Goal: Information Seeking & Learning: Check status

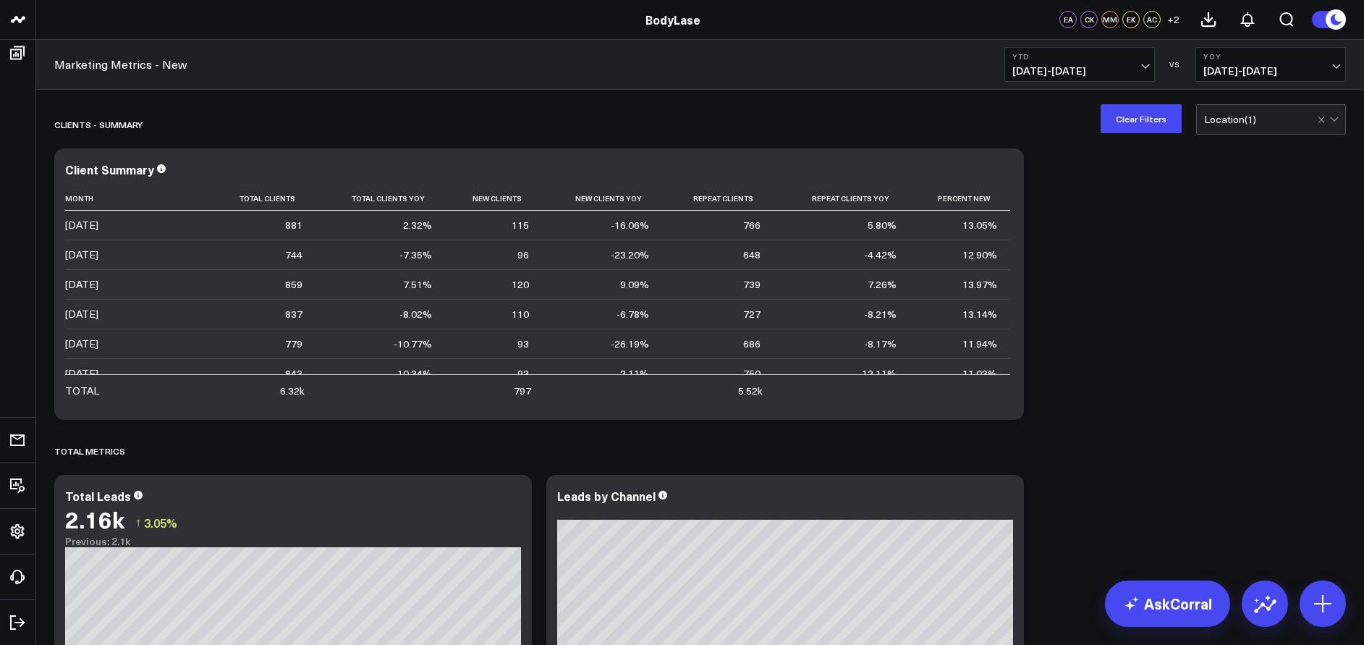
scroll to position [73, 0]
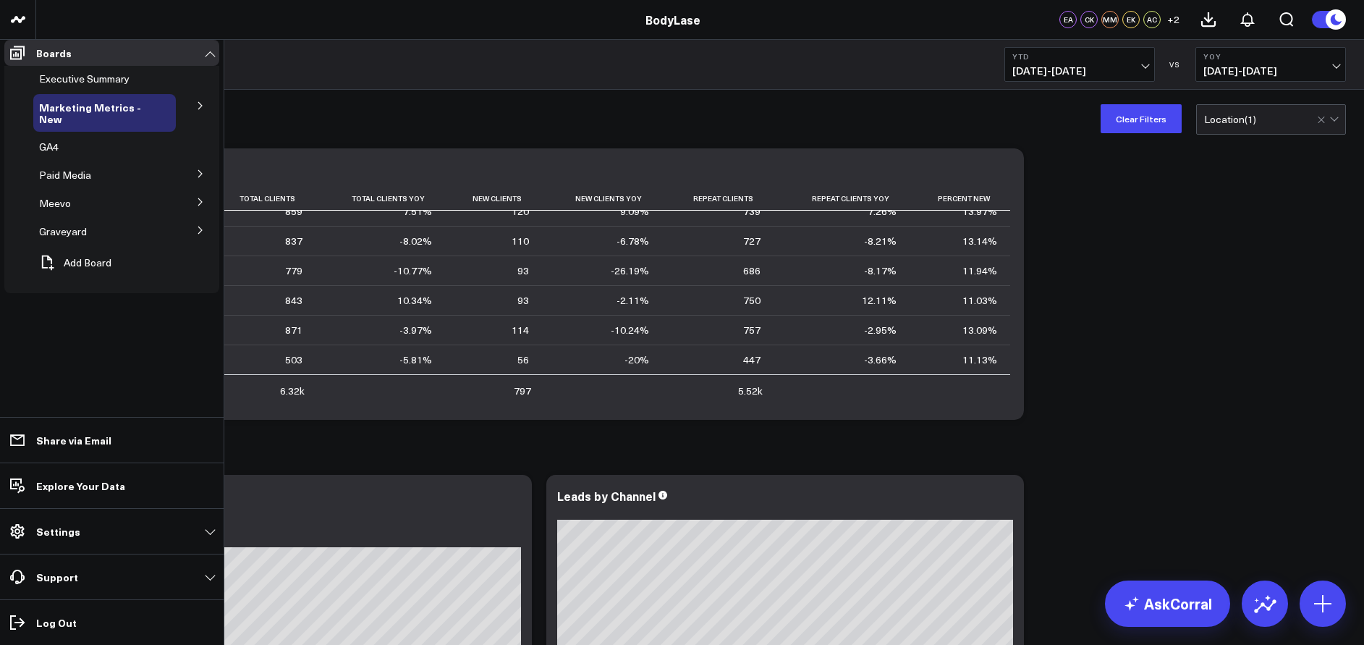
click at [201, 110] on icon at bounding box center [200, 105] width 9 height 9
click at [116, 156] on span "Marketing Metrics for L10s" at bounding box center [98, 149] width 100 height 25
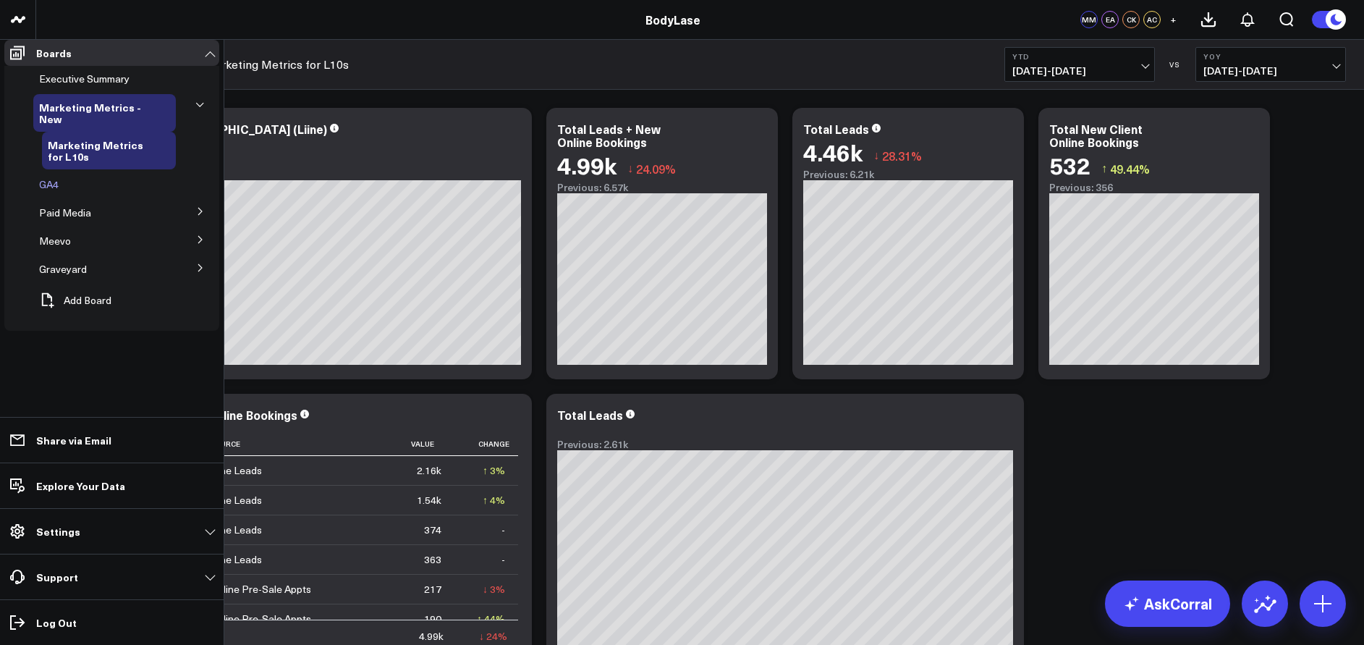
click at [48, 191] on span "GA4" at bounding box center [49, 184] width 20 height 14
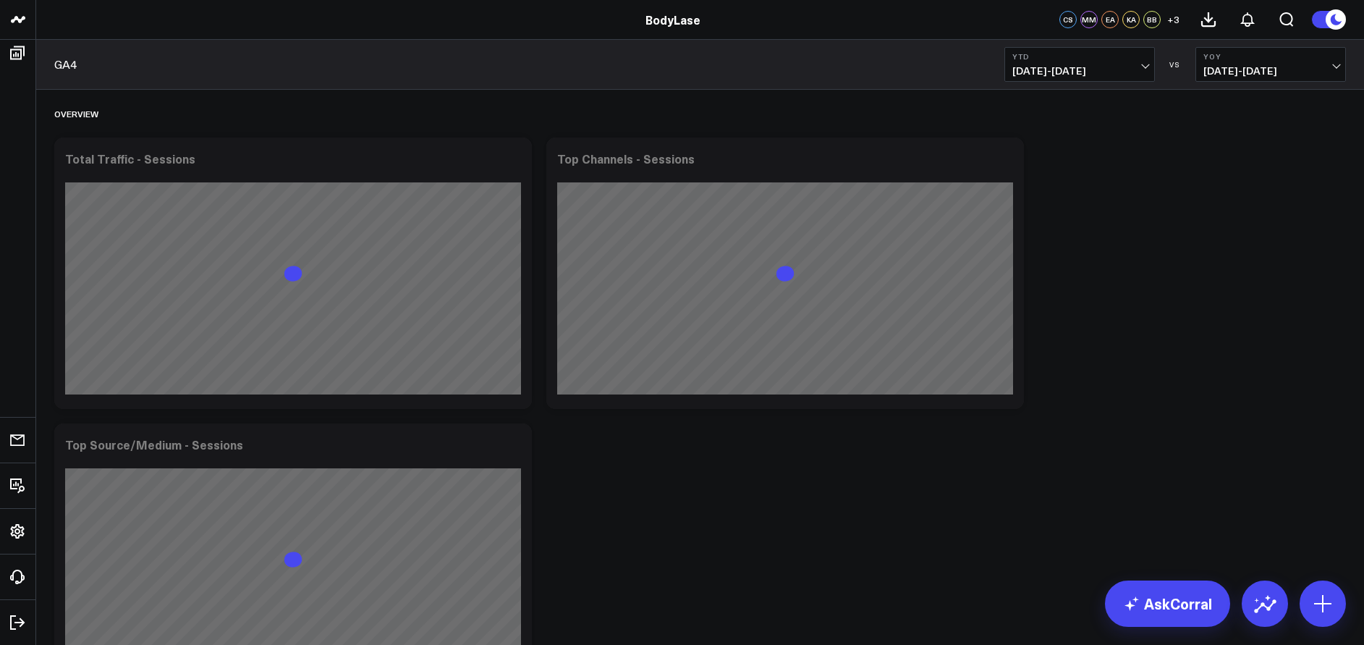
click at [1249, 65] on span "[DATE] - [DATE]" at bounding box center [1270, 71] width 135 height 12
click at [1140, 47] on button "YTD [DATE] - [DATE]" at bounding box center [1079, 64] width 150 height 35
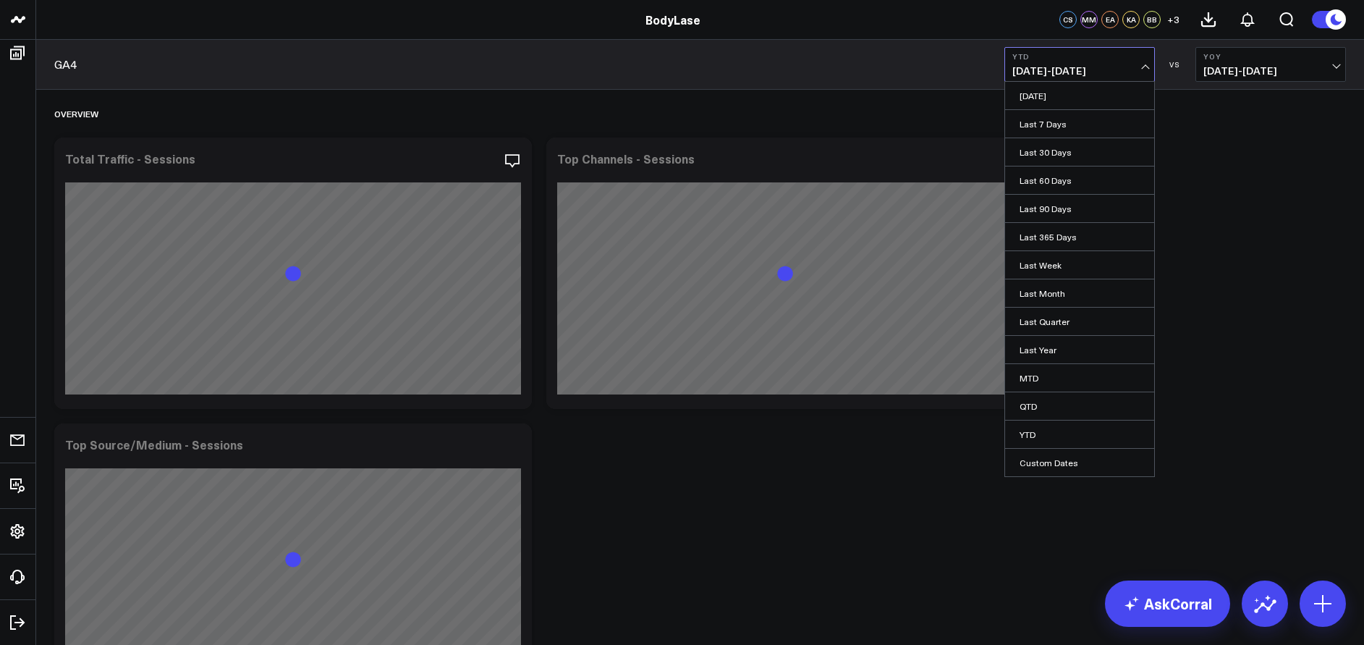
click at [1130, 61] on button "YTD [DATE] - [DATE]" at bounding box center [1079, 64] width 150 height 35
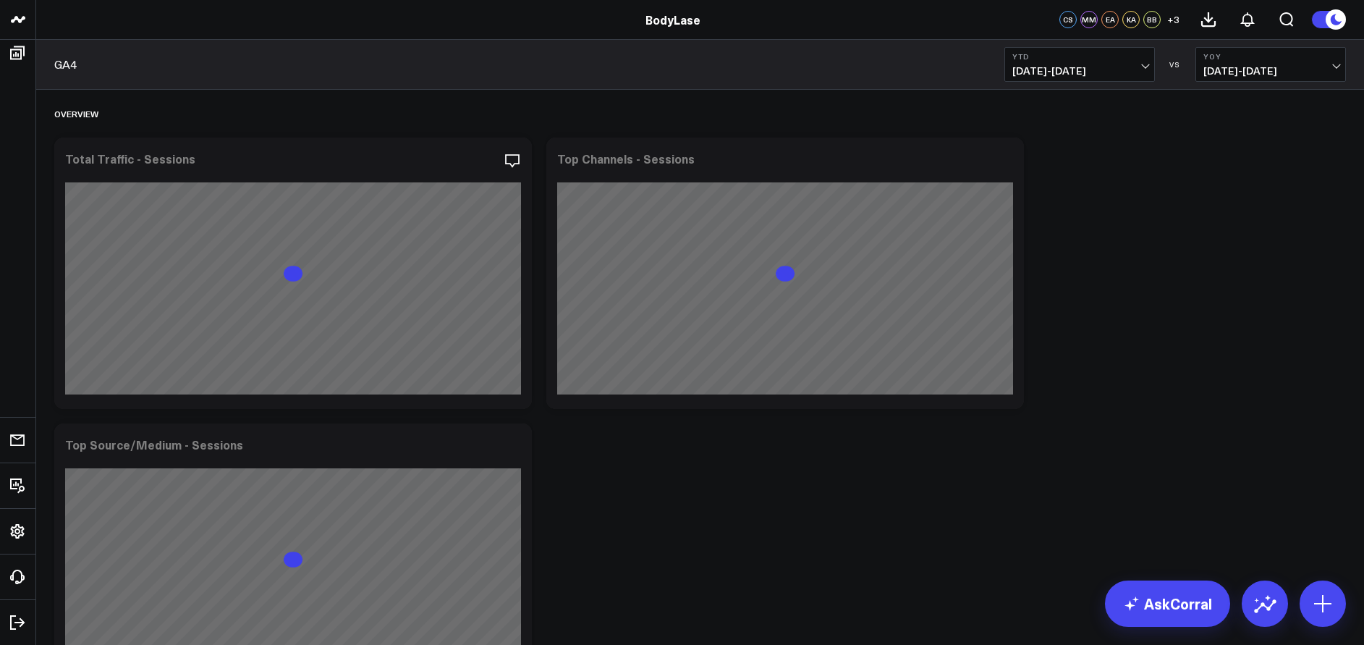
click at [1130, 61] on button "YTD [DATE] - [DATE]" at bounding box center [1079, 64] width 150 height 35
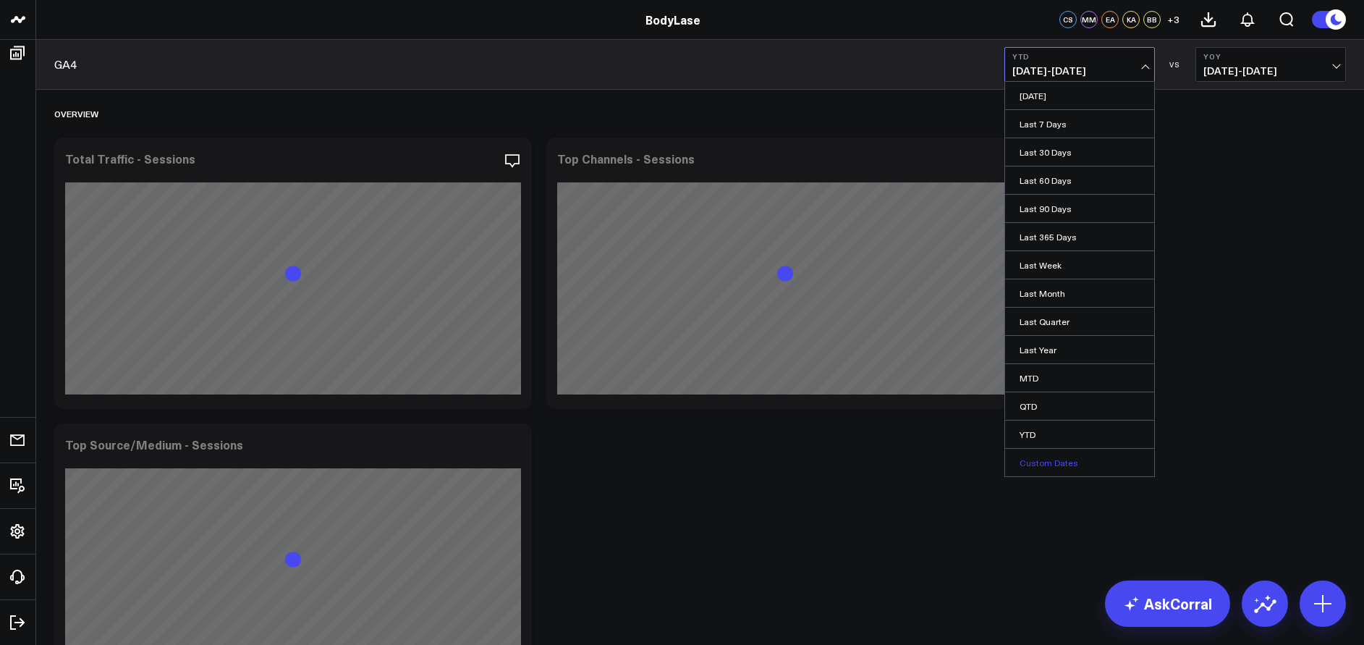
click at [1067, 463] on link "Custom Dates" at bounding box center [1079, 462] width 149 height 27
select select "7"
select select "2025"
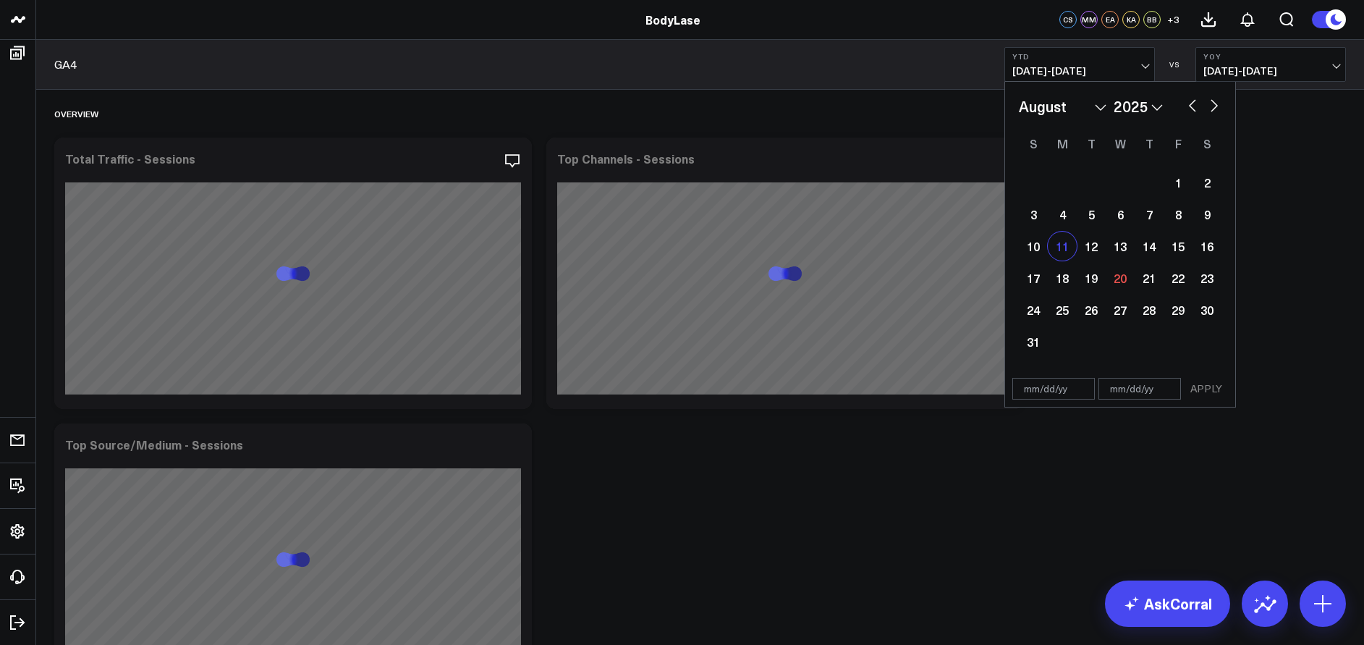
click at [1066, 242] on div "11" at bounding box center [1062, 246] width 29 height 29
type input "[DATE]"
select select "7"
select select "2025"
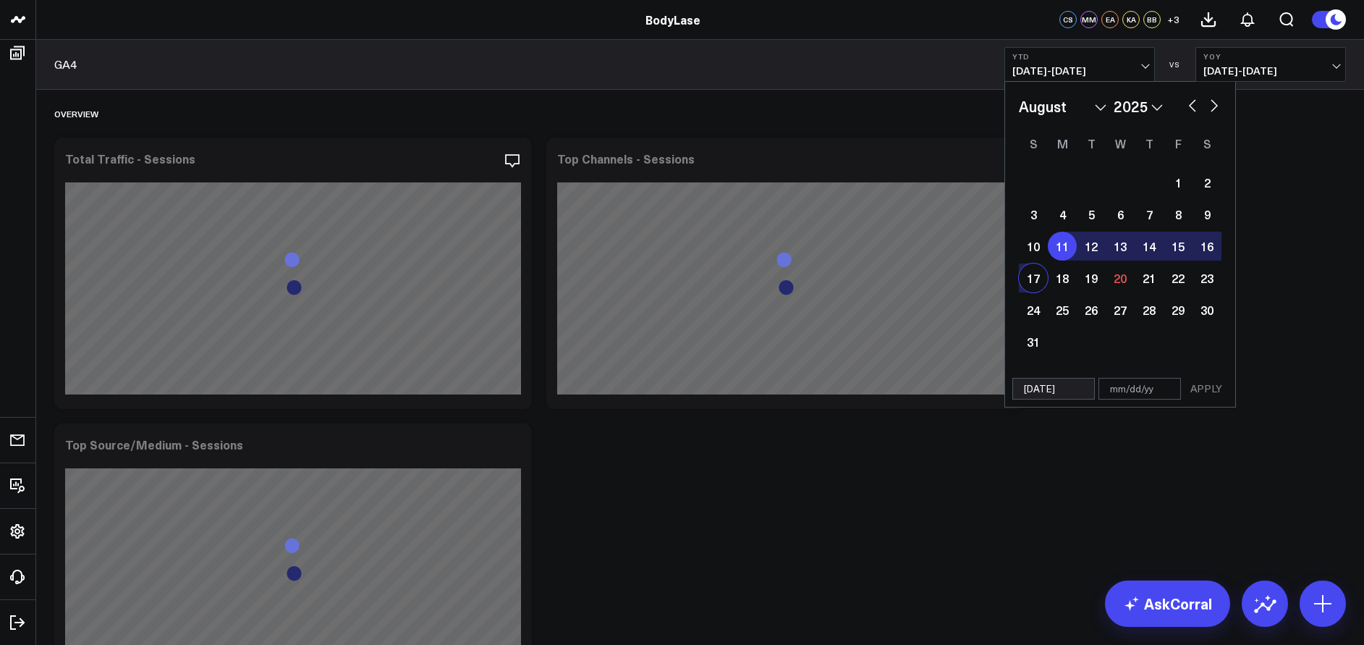
click at [1036, 274] on div "17" at bounding box center [1033, 277] width 29 height 29
type input "[DATE]"
select select "7"
select select "2025"
click at [1208, 388] on button "APPLY" at bounding box center [1205, 389] width 43 height 22
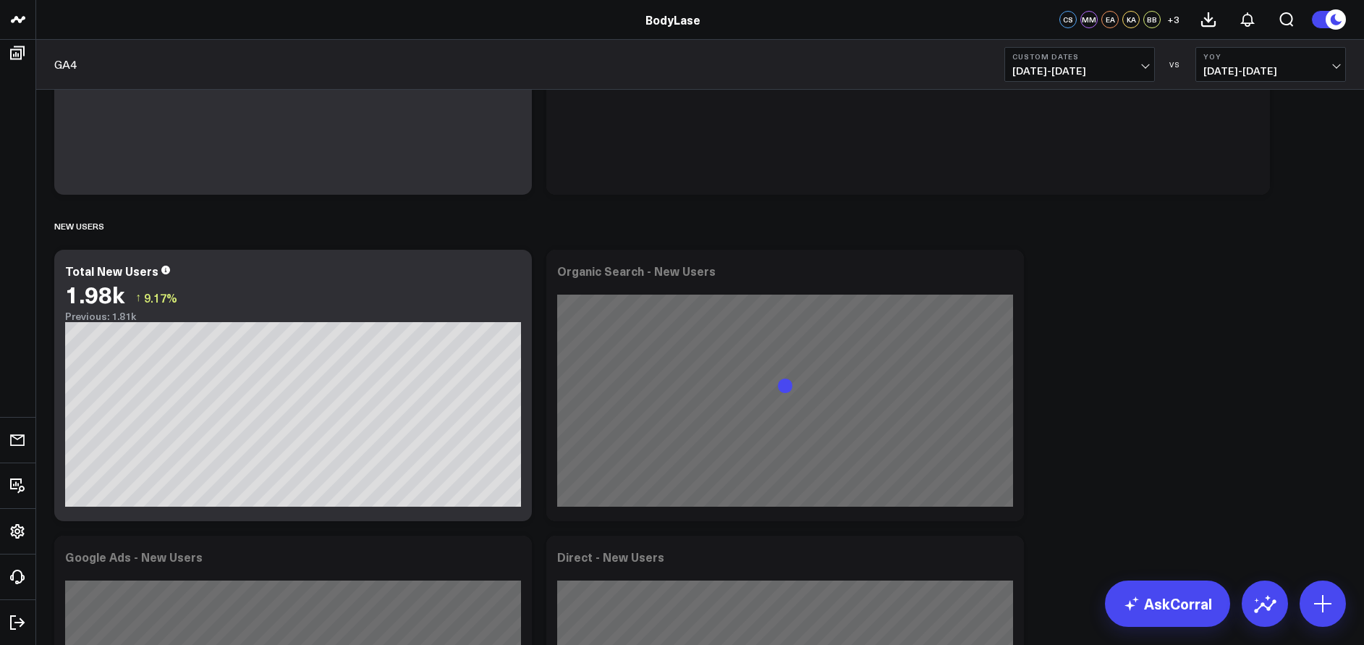
scroll to position [934, 0]
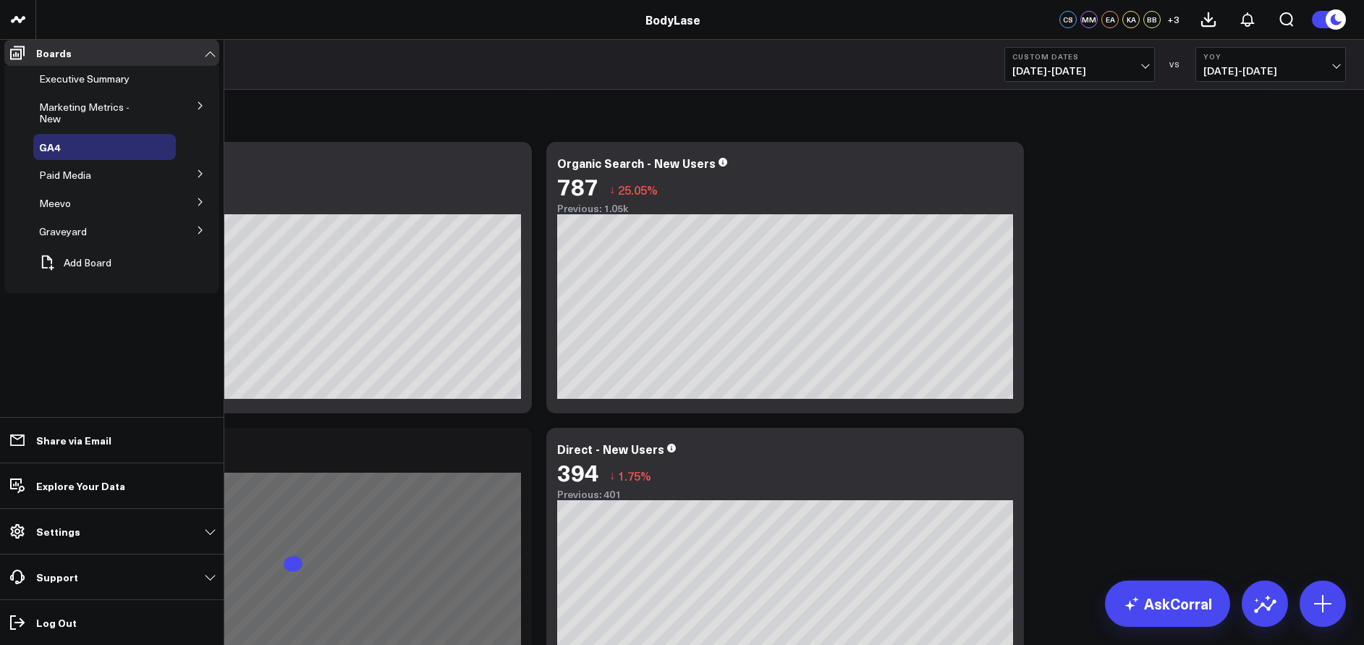
click at [200, 110] on icon at bounding box center [200, 105] width 9 height 9
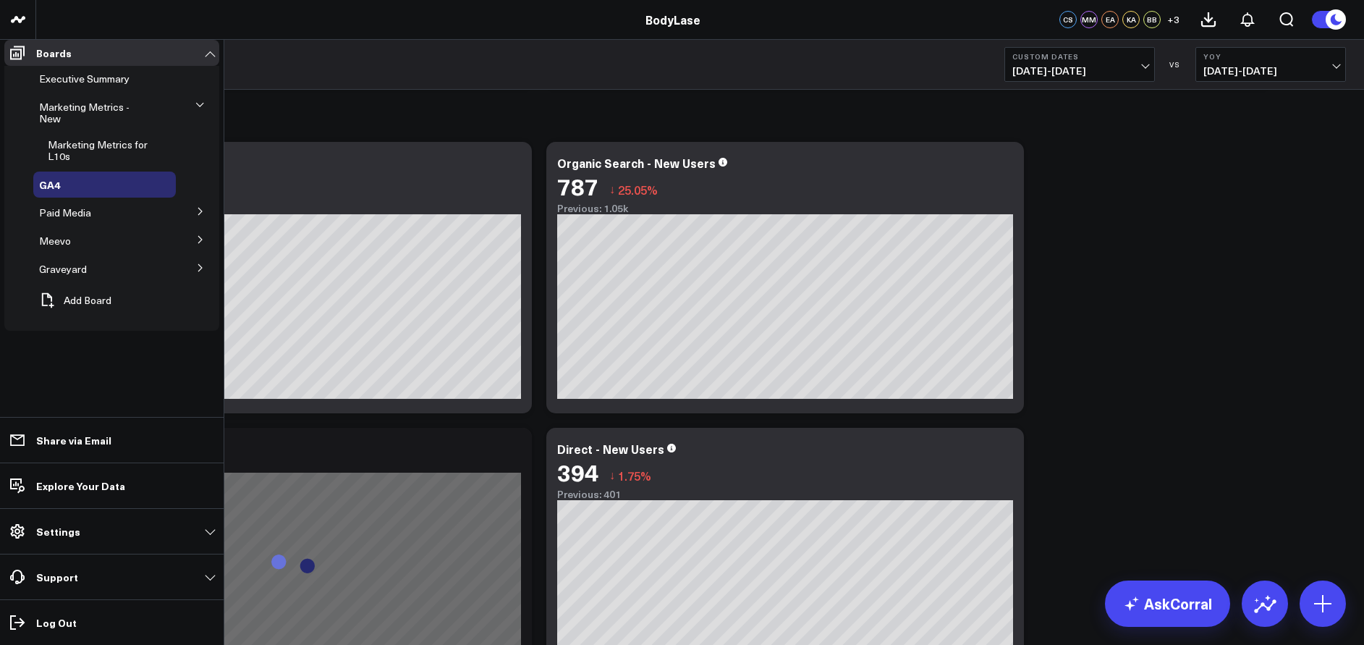
drag, startPoint x: 103, startPoint y: 141, endPoint x: 184, endPoint y: 192, distance: 95.3
click at [103, 141] on span "Marketing Metrics for L10s" at bounding box center [98, 149] width 100 height 25
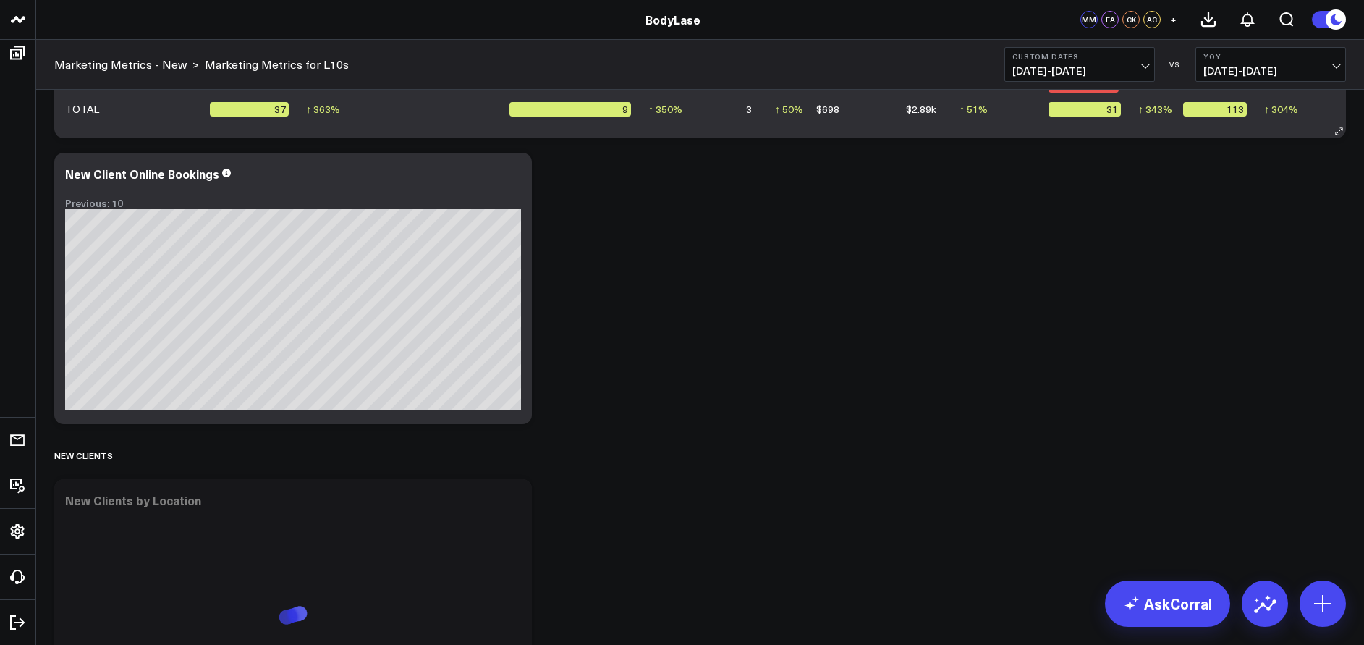
scroll to position [1515, 0]
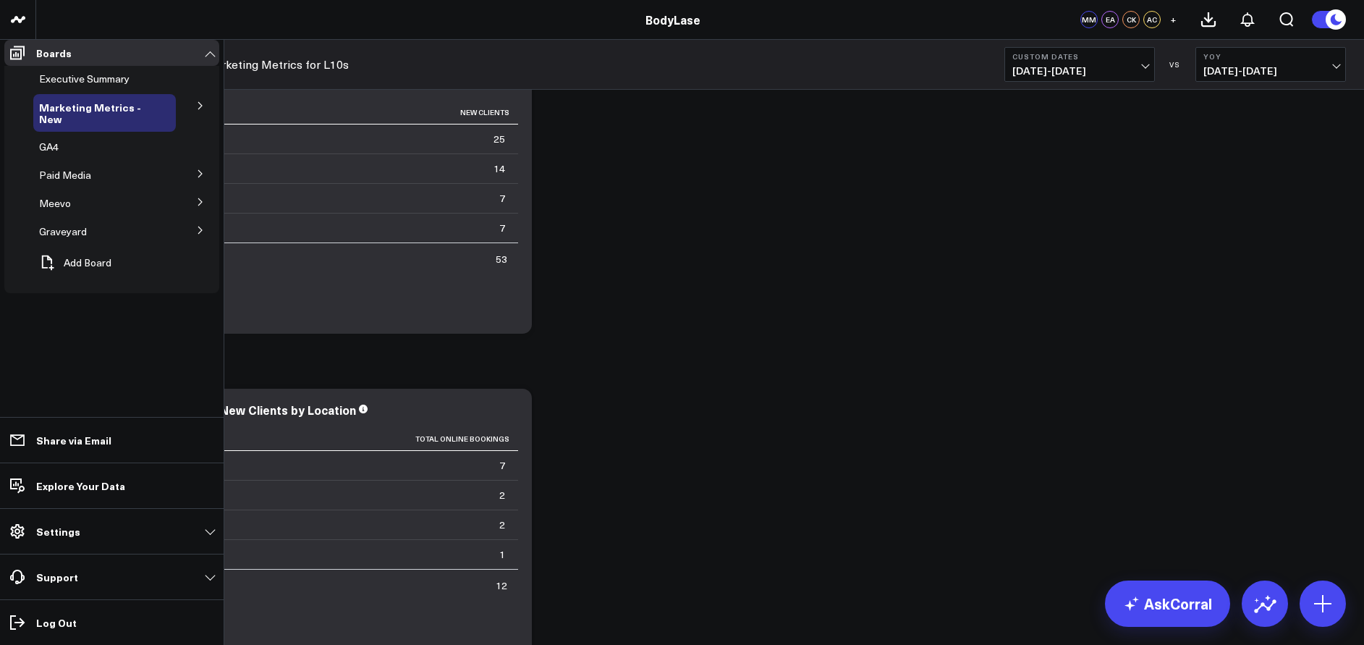
click at [195, 184] on button at bounding box center [201, 173] width 38 height 22
click at [74, 234] on span "Meta Ads" at bounding box center [70, 227] width 44 height 14
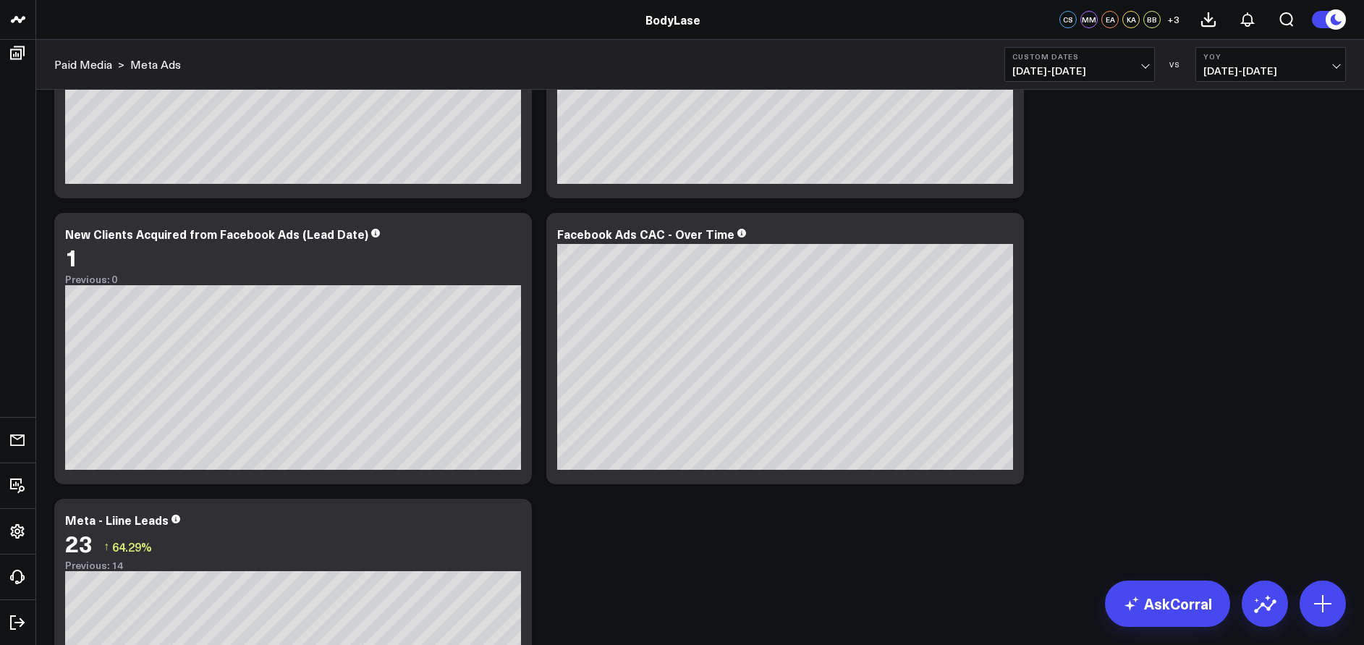
scroll to position [1381, 0]
